Goal: Information Seeking & Learning: Understand process/instructions

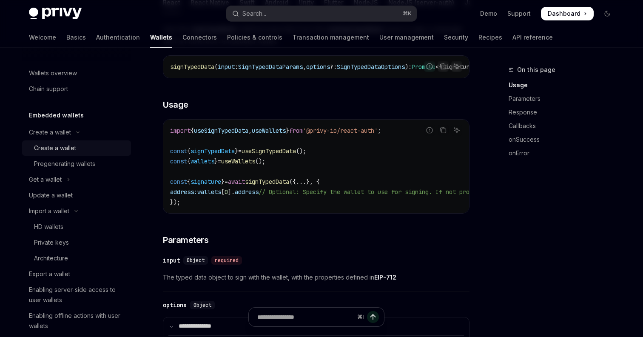
click at [57, 149] on div "Create a wallet" at bounding box center [55, 148] width 42 height 10
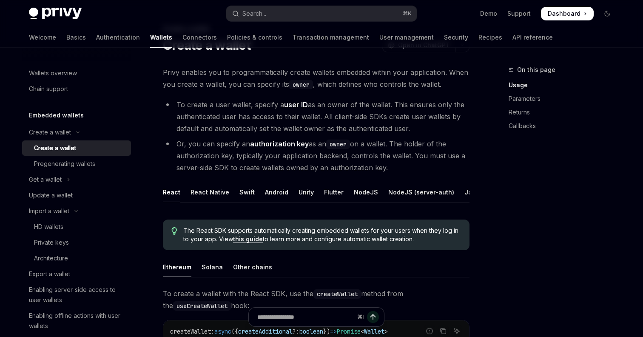
scroll to position [42, 0]
click at [356, 197] on div "NodeJS" at bounding box center [366, 191] width 24 height 20
type textarea "*"
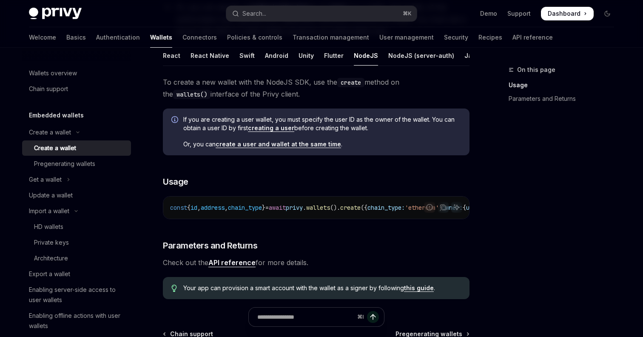
scroll to position [186, 0]
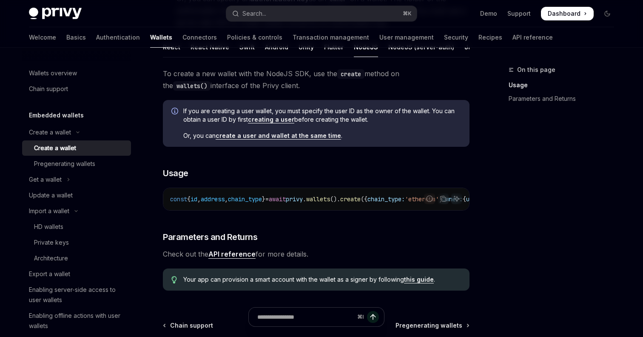
click at [303, 200] on span "privy" at bounding box center [294, 199] width 17 height 8
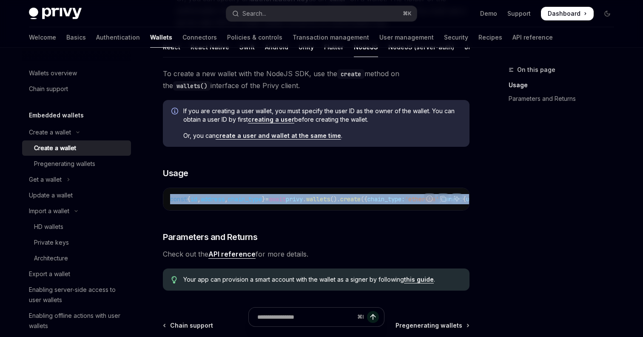
click at [303, 200] on span "privy" at bounding box center [294, 199] width 17 height 8
copy code "const { id , address , chain_type } = await privy . wallets (). create ({ chain…"
